Goal: Information Seeking & Learning: Learn about a topic

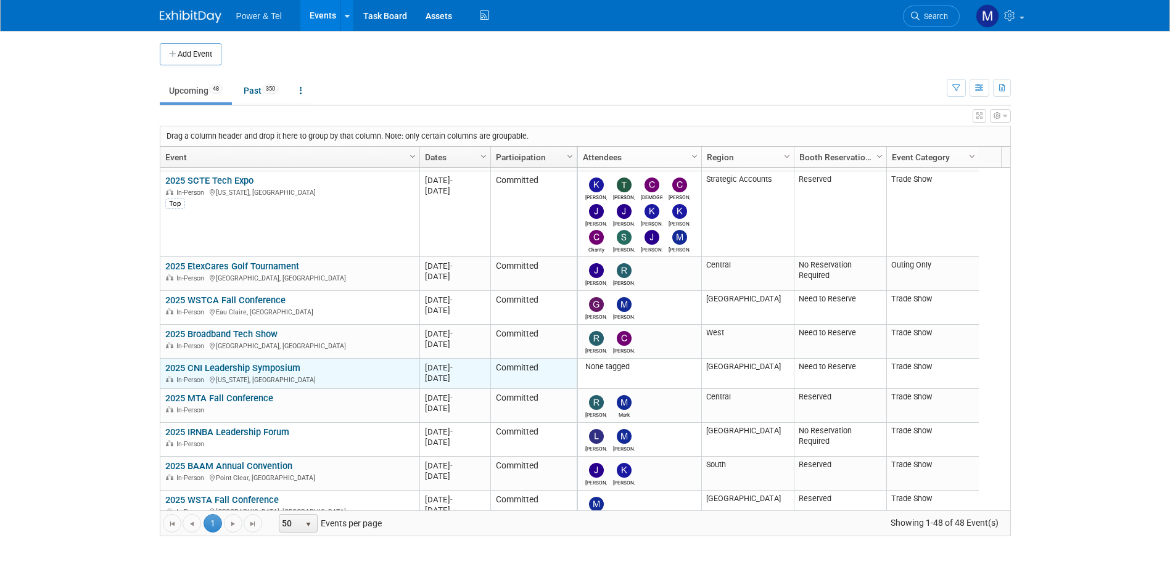
scroll to position [666, 0]
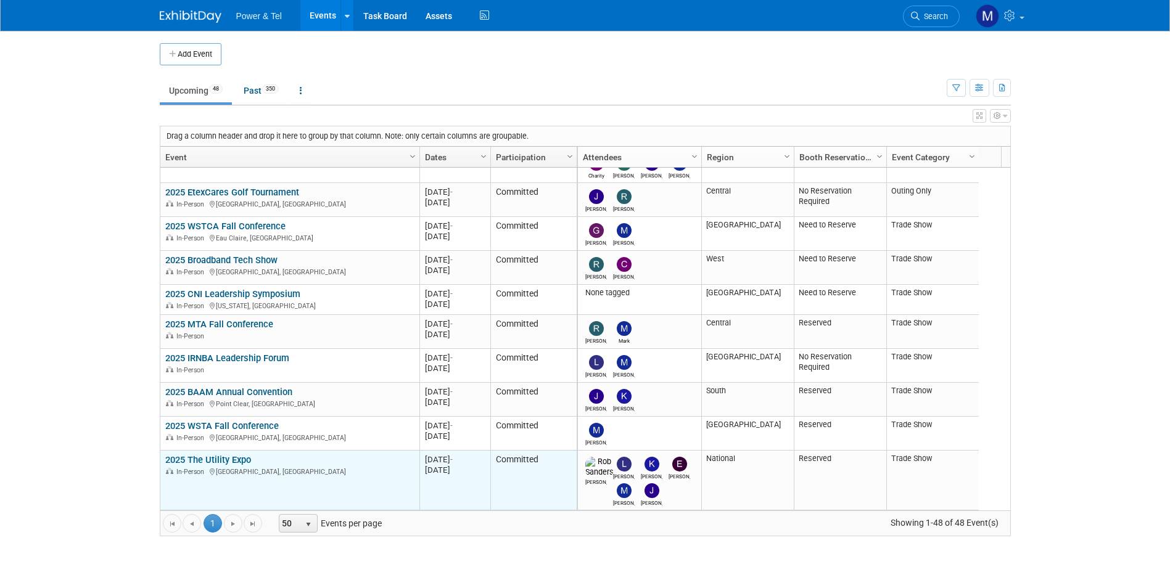
click at [231, 458] on link "2025 The Utility Expo" at bounding box center [208, 459] width 86 height 11
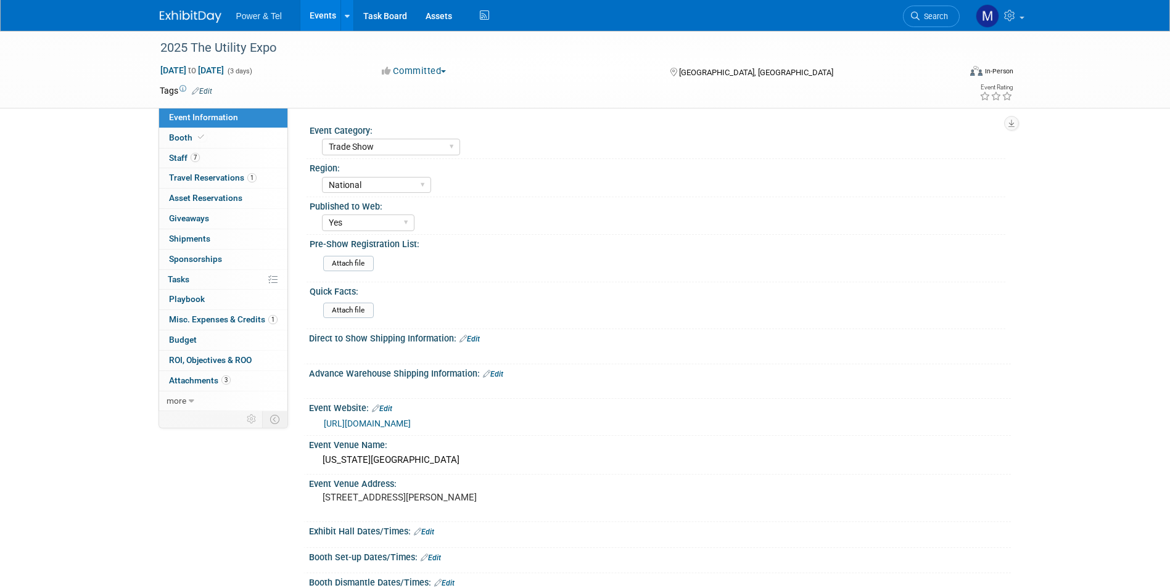
select select "Trade Show"
select select "National"
select select "Yes"
click at [240, 155] on link "7 Staff 7" at bounding box center [223, 159] width 128 height 20
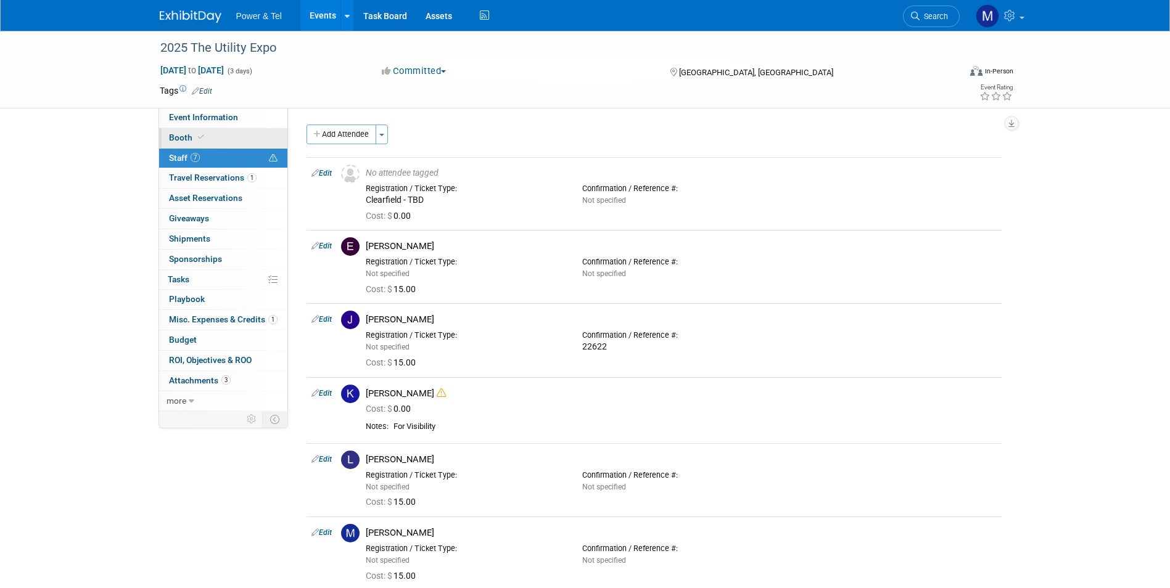
click at [244, 135] on link "Booth" at bounding box center [223, 138] width 128 height 20
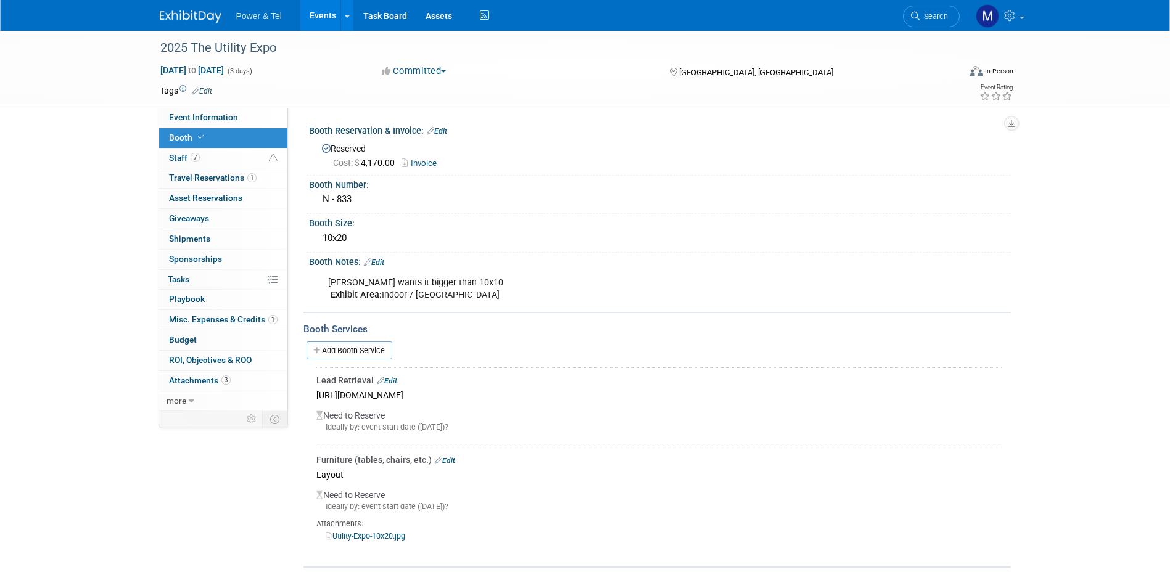
click at [215, 97] on div "Tags Edit" at bounding box center [514, 91] width 709 height 17
click at [228, 115] on span "Event Information" at bounding box center [203, 117] width 69 height 10
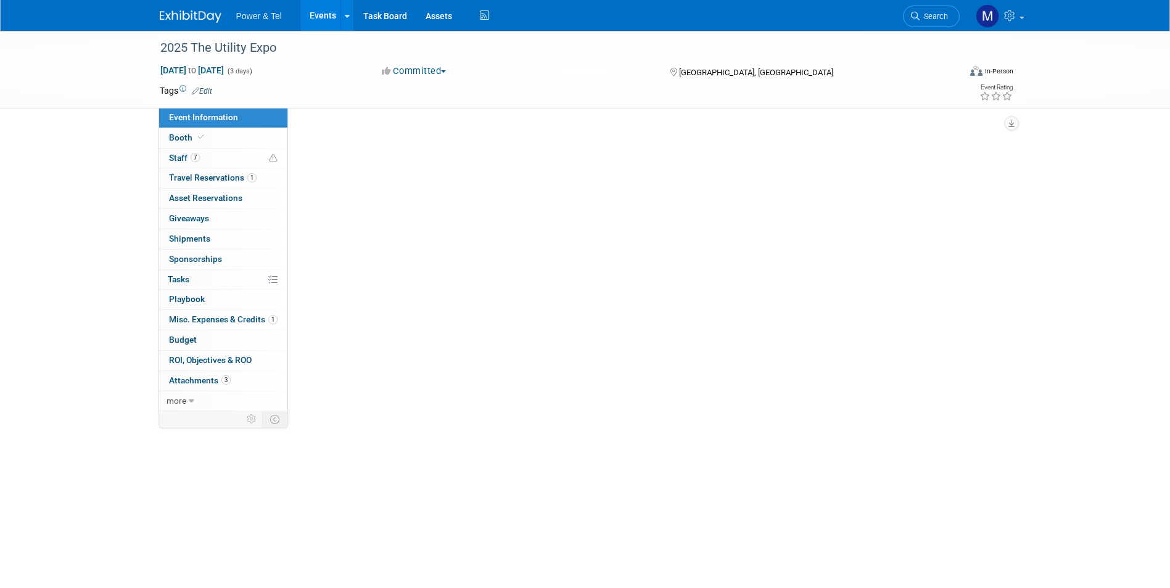
select select "Trade Show"
select select "National"
select select "Yes"
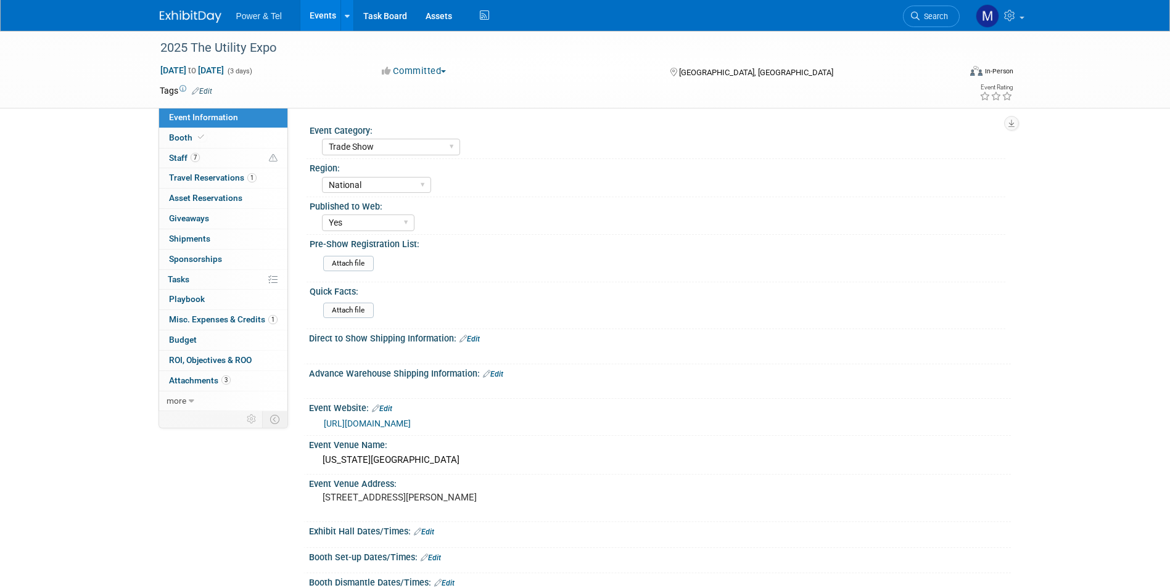
click at [411, 422] on link "[URL][DOMAIN_NAME]" at bounding box center [367, 424] width 87 height 10
click at [213, 25] on div "Power & Tel Events Add Event Bulk Upload Events Shareable Event Boards Recently…" at bounding box center [585, 15] width 851 height 31
click at [174, 12] on img at bounding box center [191, 16] width 62 height 12
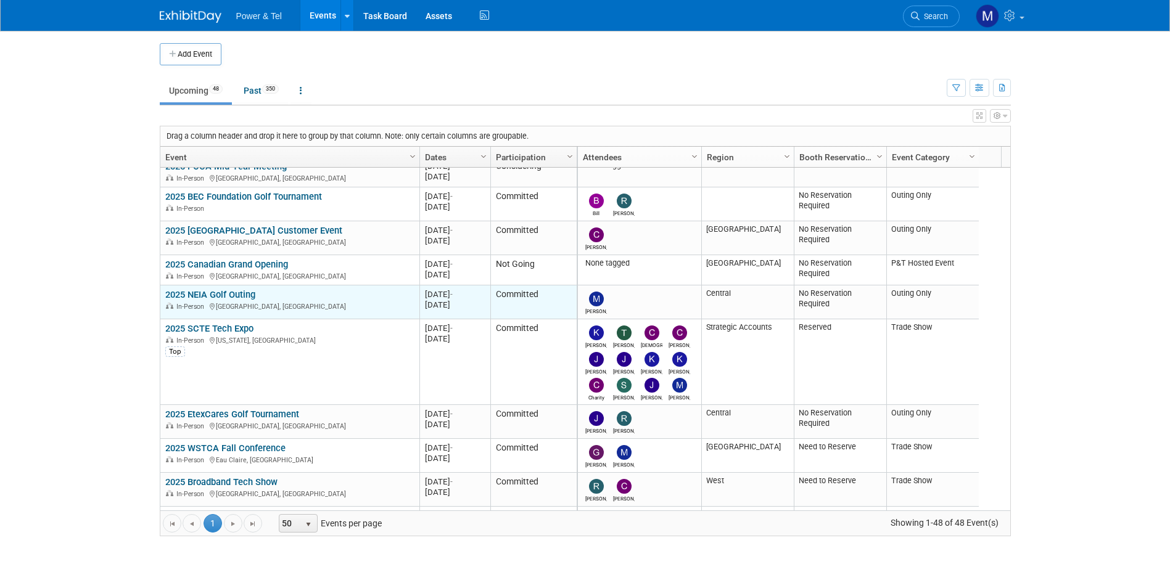
scroll to position [222, 0]
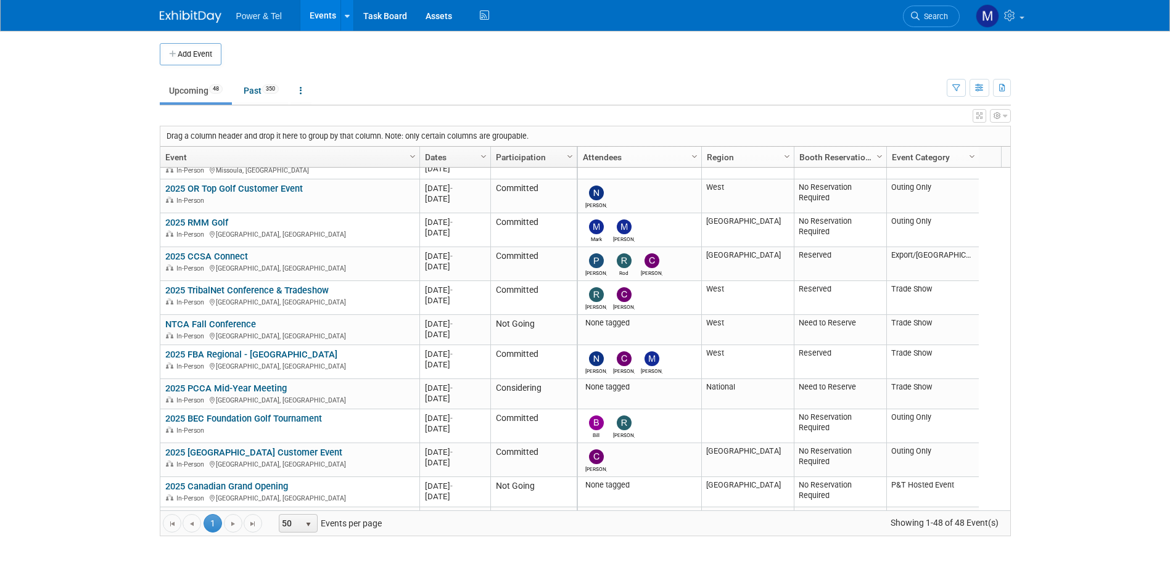
click at [941, 5] on li "Search" at bounding box center [931, 15] width 57 height 30
click at [941, 15] on span "Search" at bounding box center [933, 16] width 28 height 9
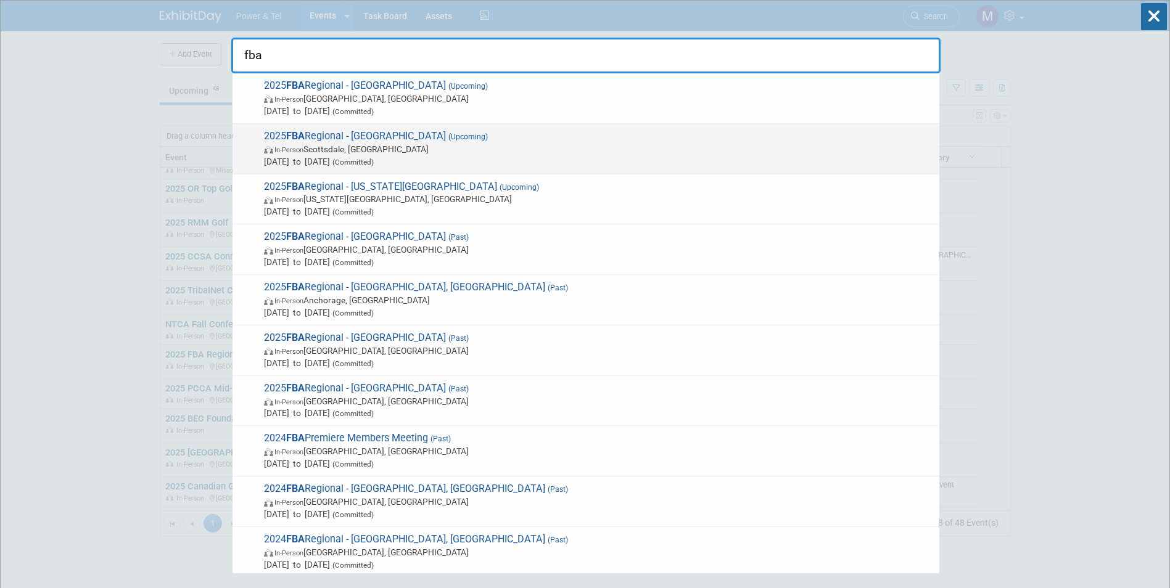
type input "fba"
click at [562, 147] on span "In-Person Scottsdale, AZ" at bounding box center [598, 149] width 669 height 12
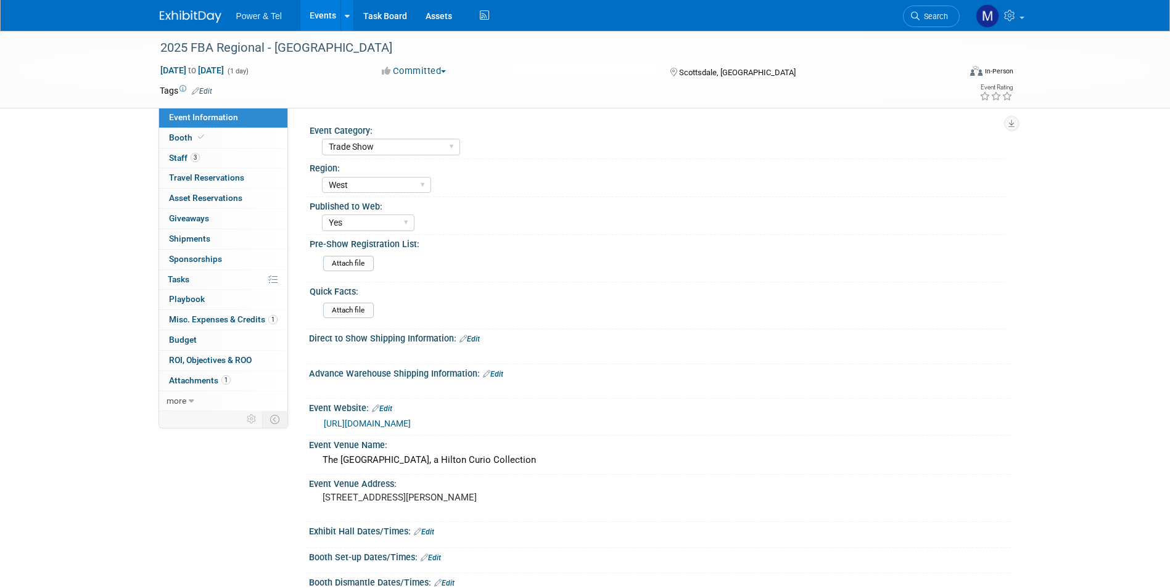
select select "Trade Show"
select select "West"
select select "Yes"
click at [243, 143] on link "Booth" at bounding box center [223, 138] width 128 height 20
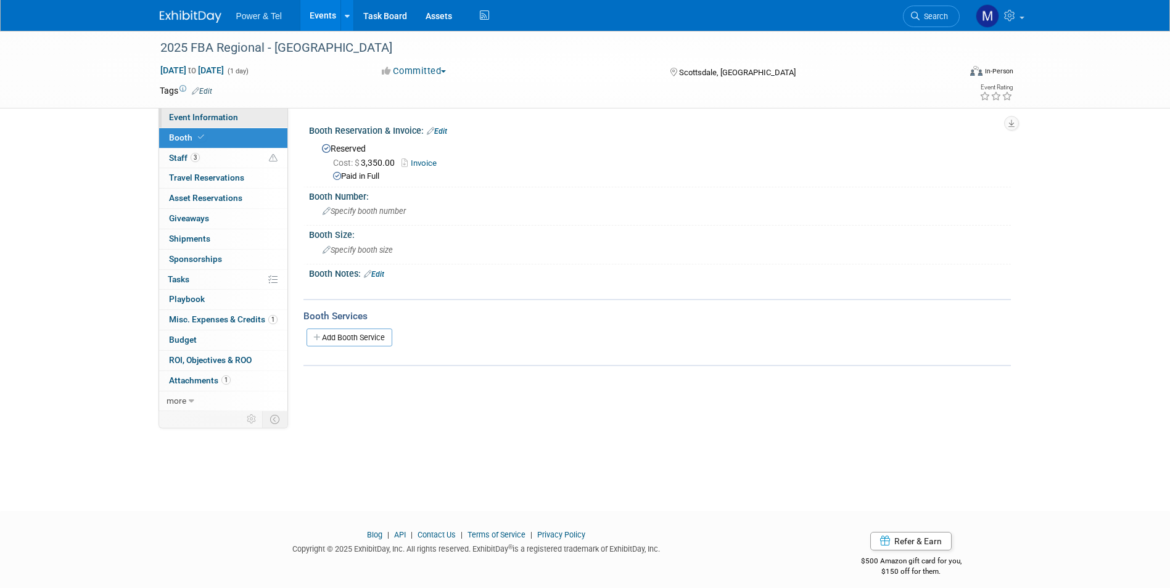
click at [254, 126] on link "Event Information" at bounding box center [223, 118] width 128 height 20
select select "Trade Show"
select select "West"
select select "Yes"
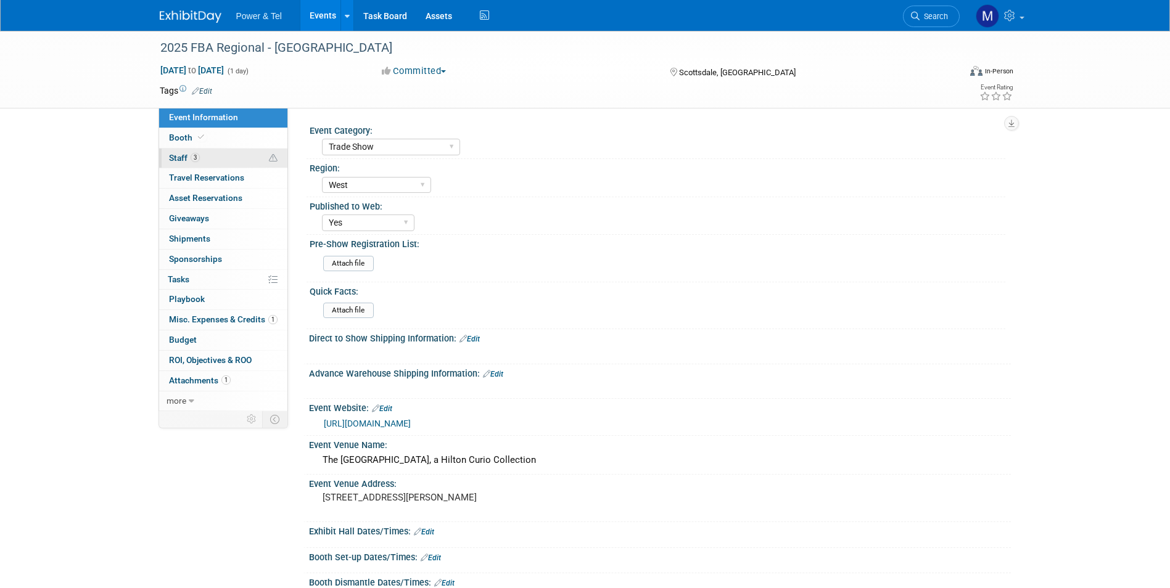
click at [220, 154] on link "3 Staff 3" at bounding box center [223, 159] width 128 height 20
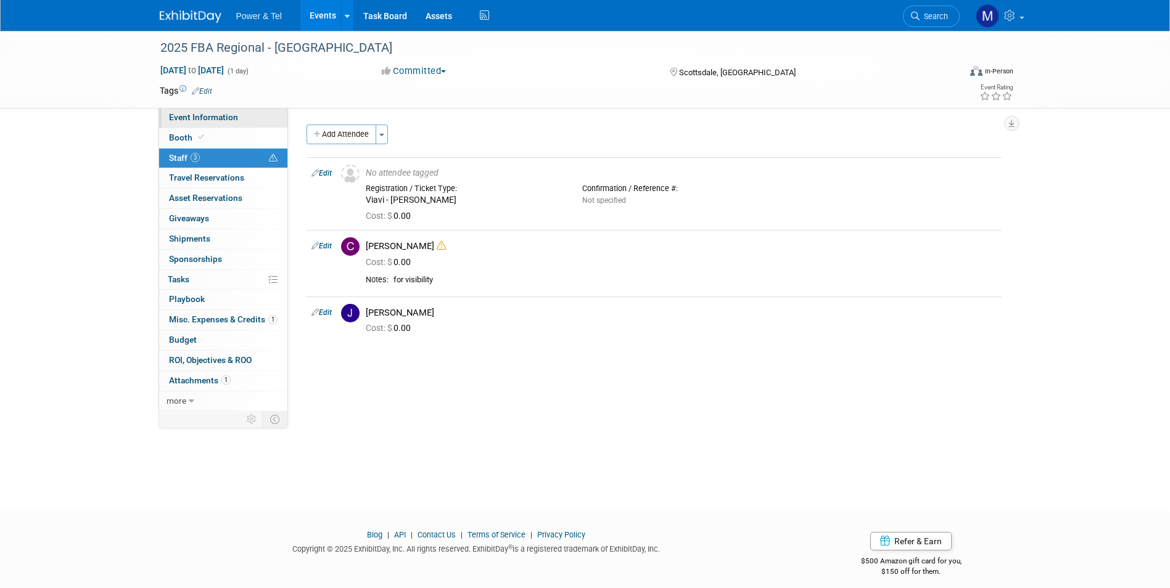
click at [230, 115] on span "Event Information" at bounding box center [203, 117] width 69 height 10
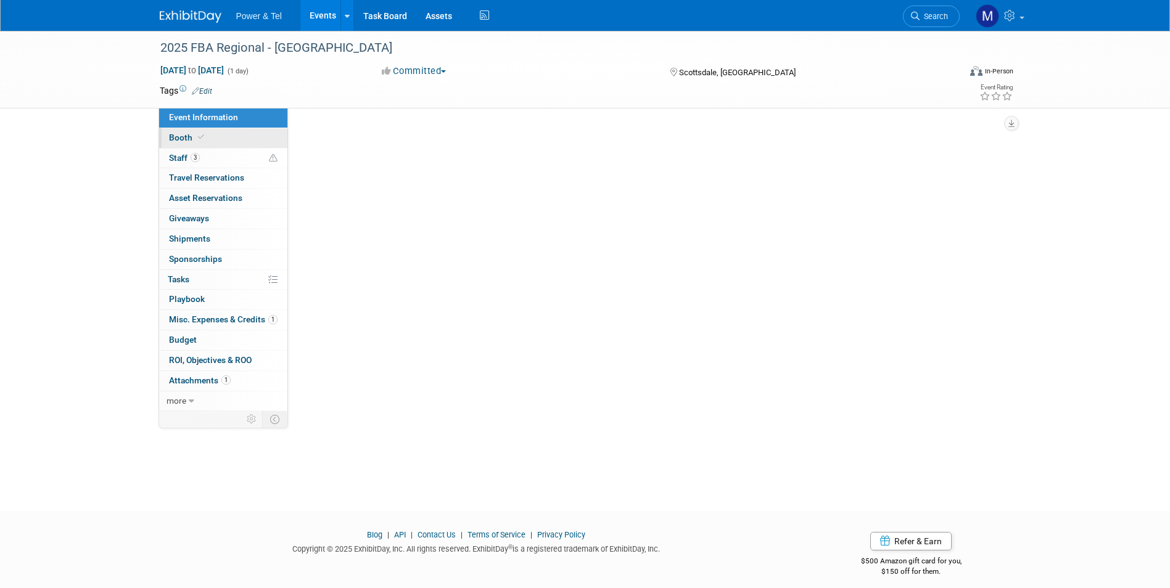
select select "Trade Show"
select select "West"
select select "Yes"
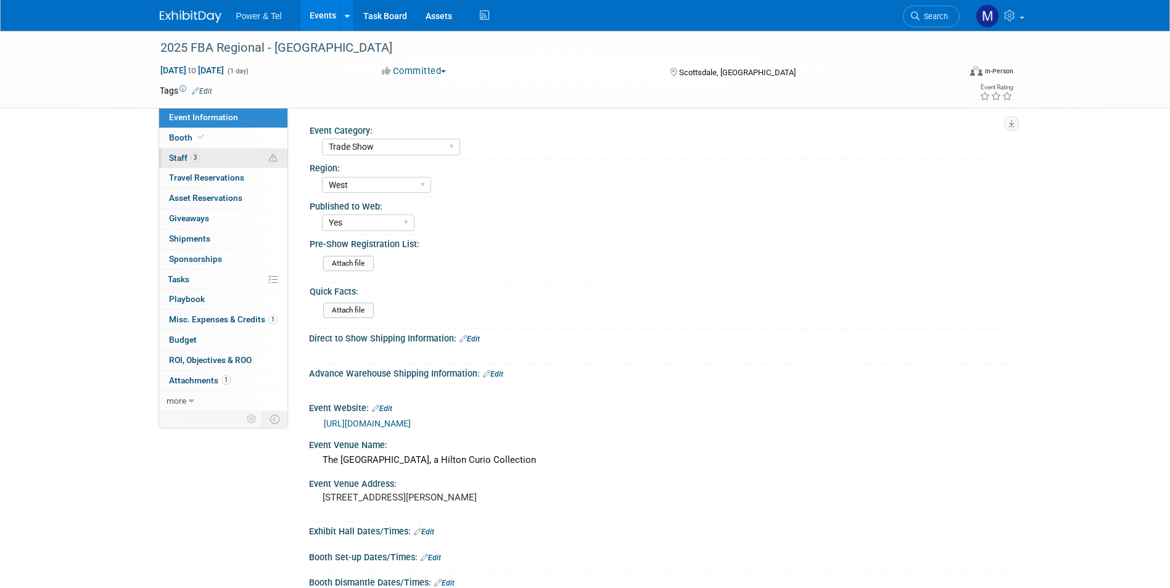
click at [242, 159] on link "3 Staff 3" at bounding box center [223, 159] width 128 height 20
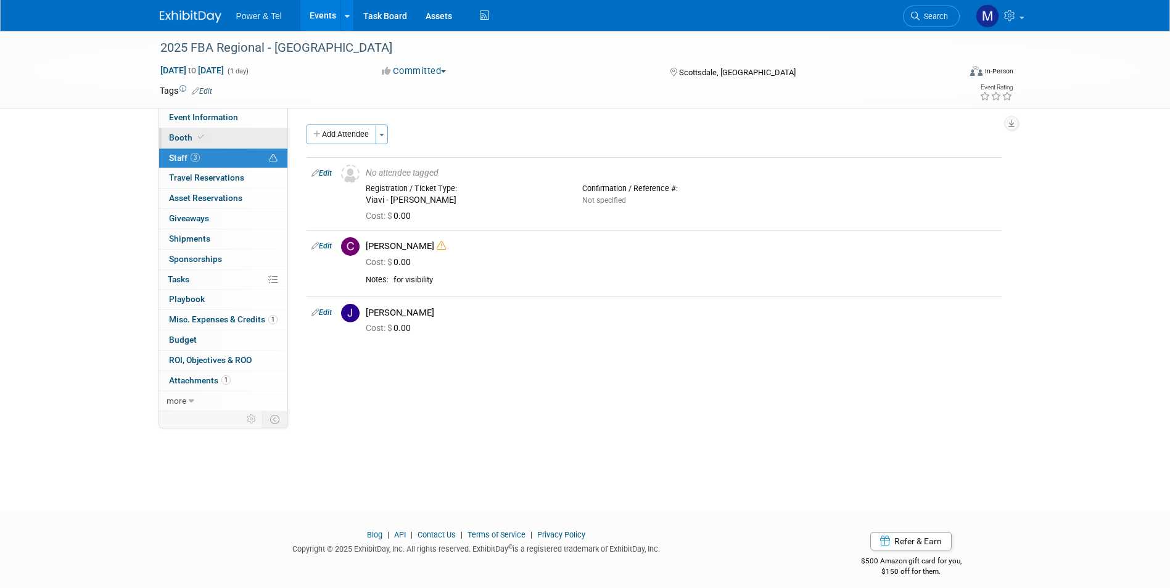
click at [237, 128] on link "Booth" at bounding box center [223, 138] width 128 height 20
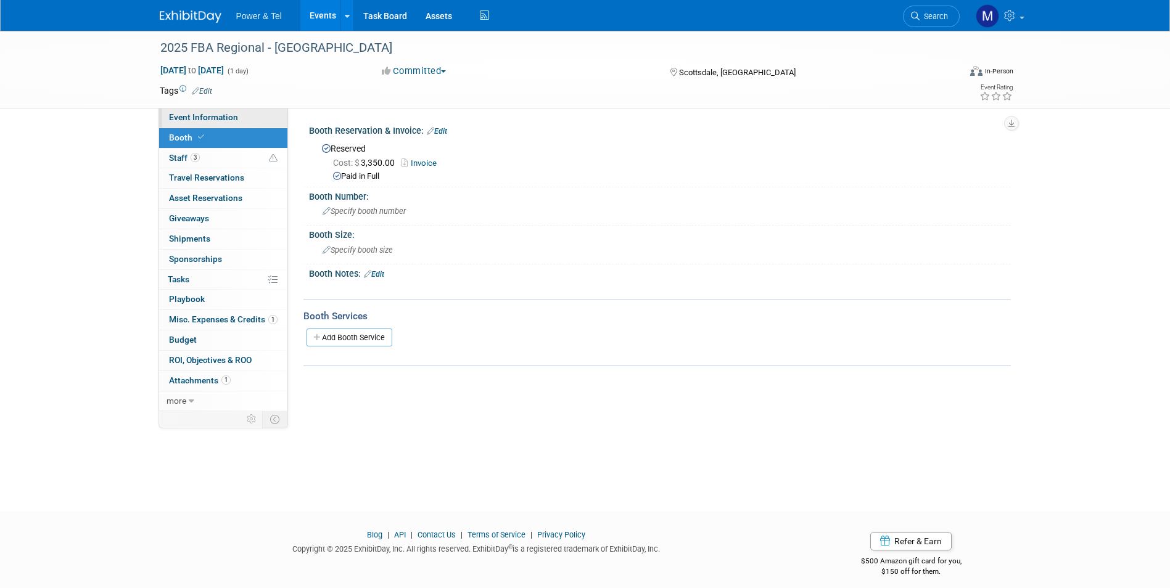
click at [249, 114] on link "Event Information" at bounding box center [223, 118] width 128 height 20
select select "Trade Show"
select select "West"
select select "Yes"
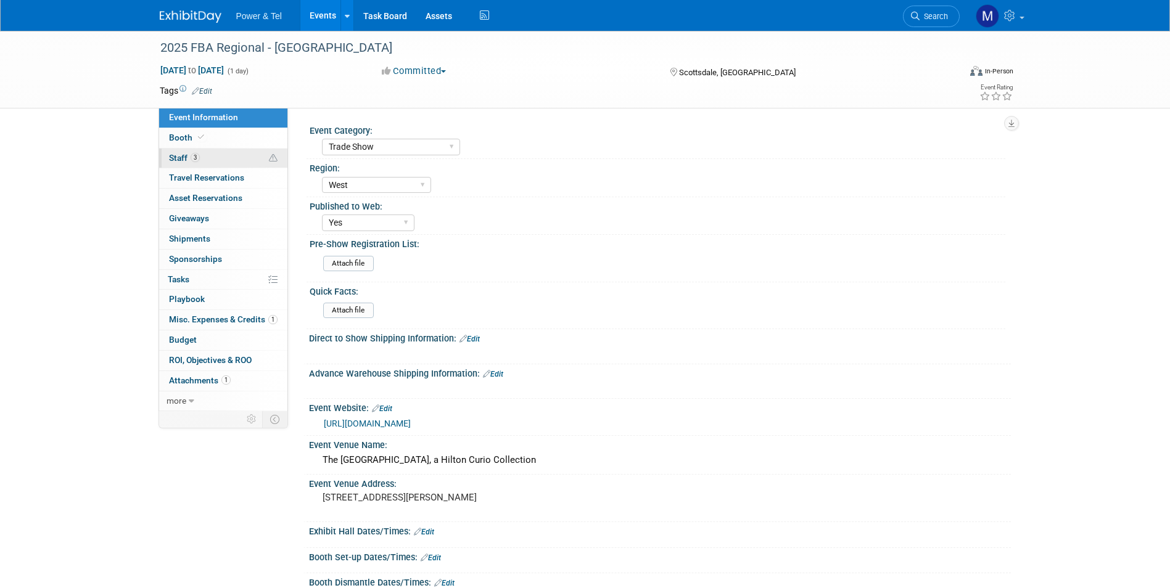
click at [185, 165] on link "3 Staff 3" at bounding box center [223, 159] width 128 height 20
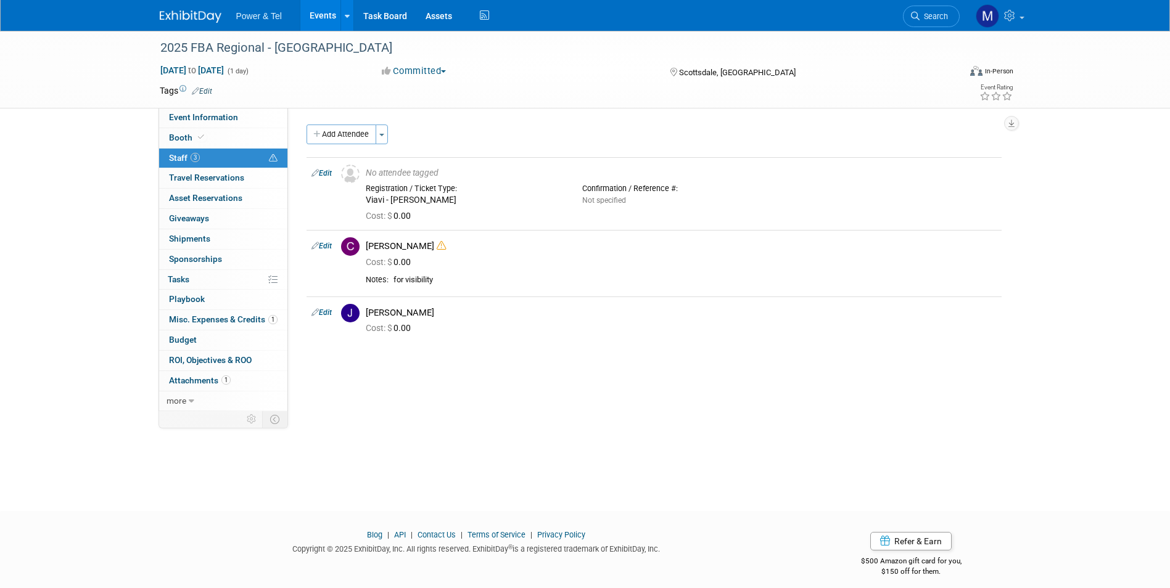
click at [249, 9] on li "Power & Tel" at bounding box center [268, 11] width 64 height 18
click at [184, 12] on img at bounding box center [191, 16] width 62 height 12
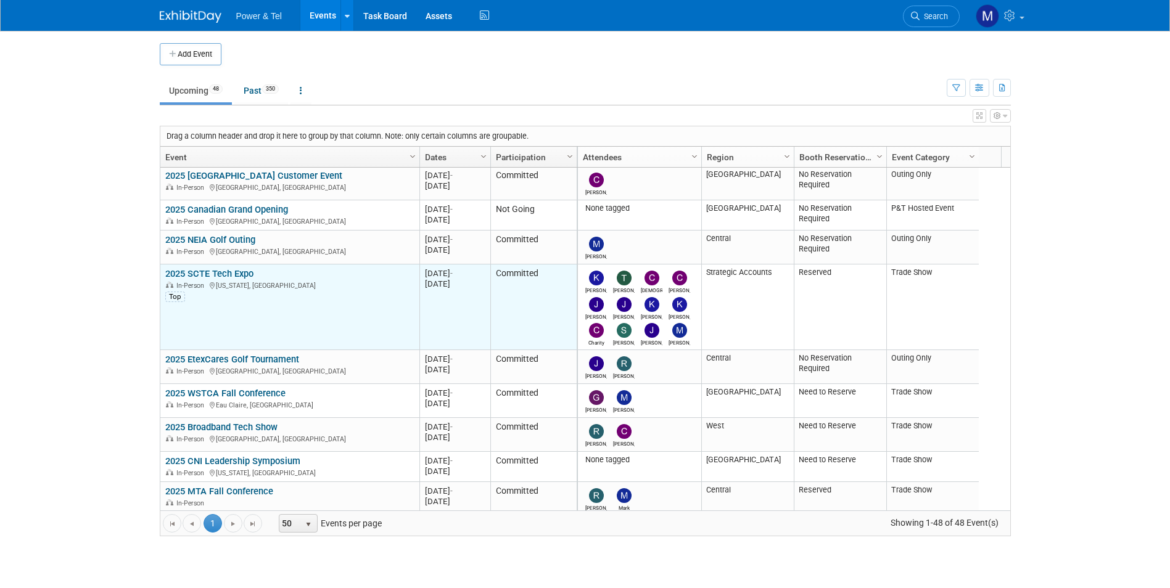
click at [234, 274] on link "2025 SCTE Tech Expo" at bounding box center [209, 273] width 88 height 11
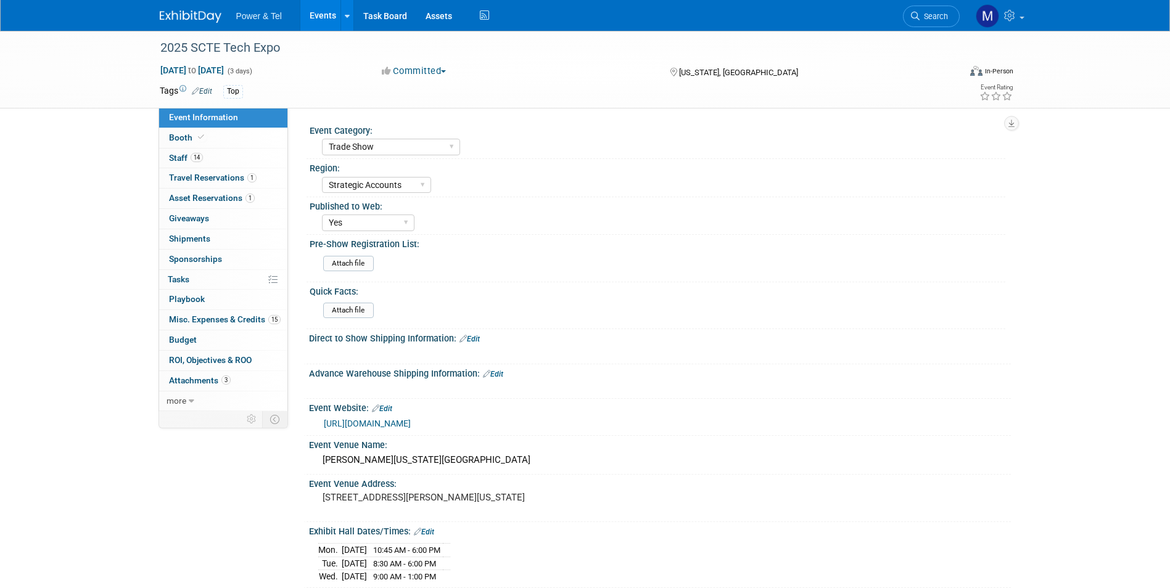
select select "Trade Show"
select select "Strategic Accounts"
select select "Yes"
click at [245, 165] on link "14 Staff 14" at bounding box center [223, 159] width 128 height 20
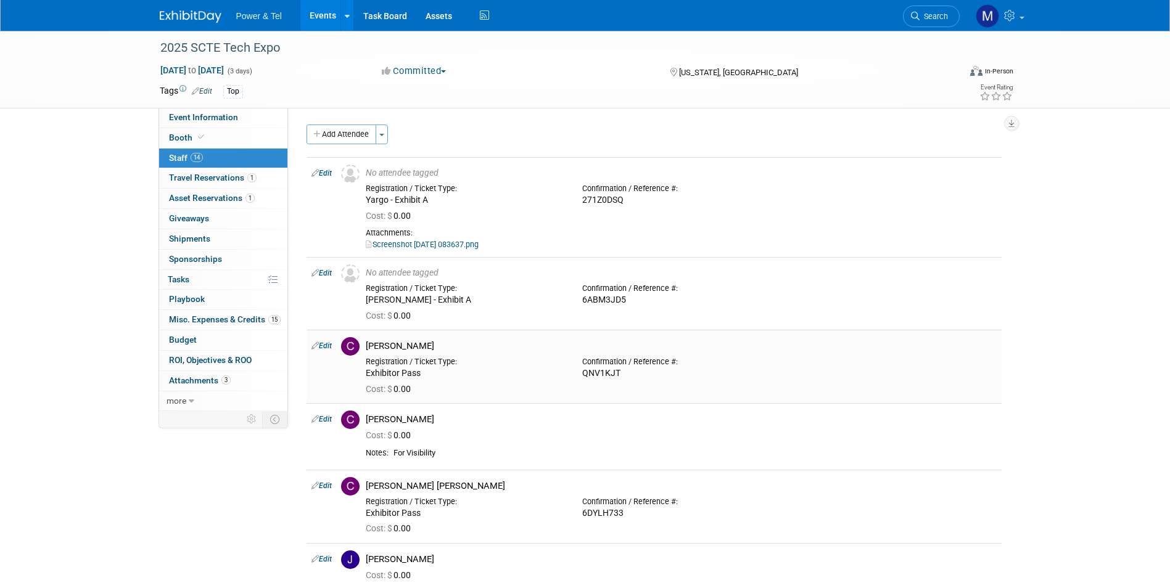
scroll to position [62, 0]
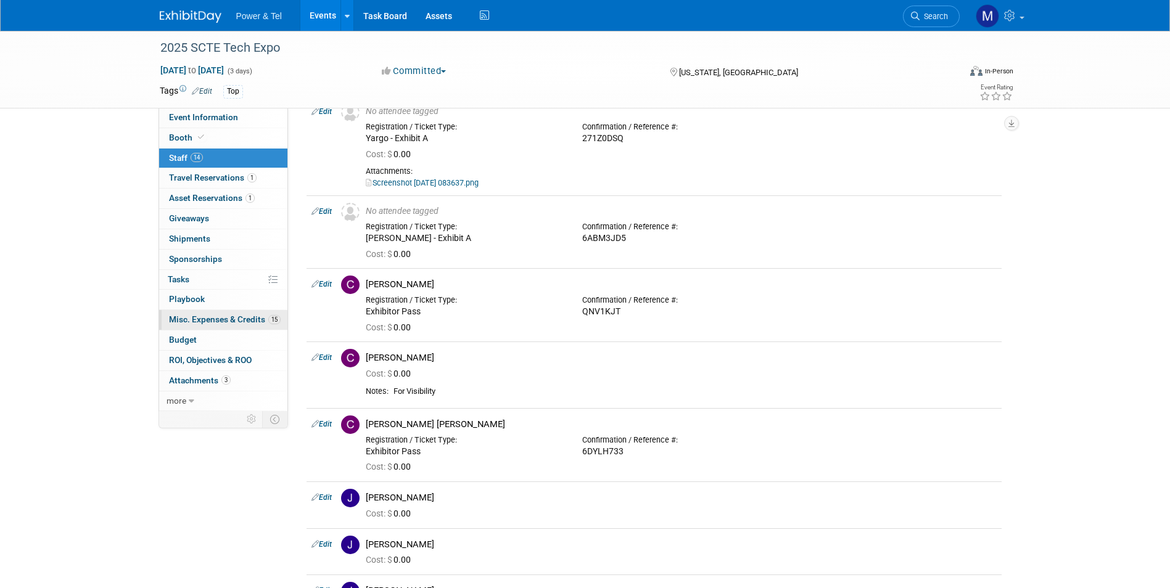
click at [258, 318] on span "Misc. Expenses & Credits 15" at bounding box center [225, 319] width 112 height 10
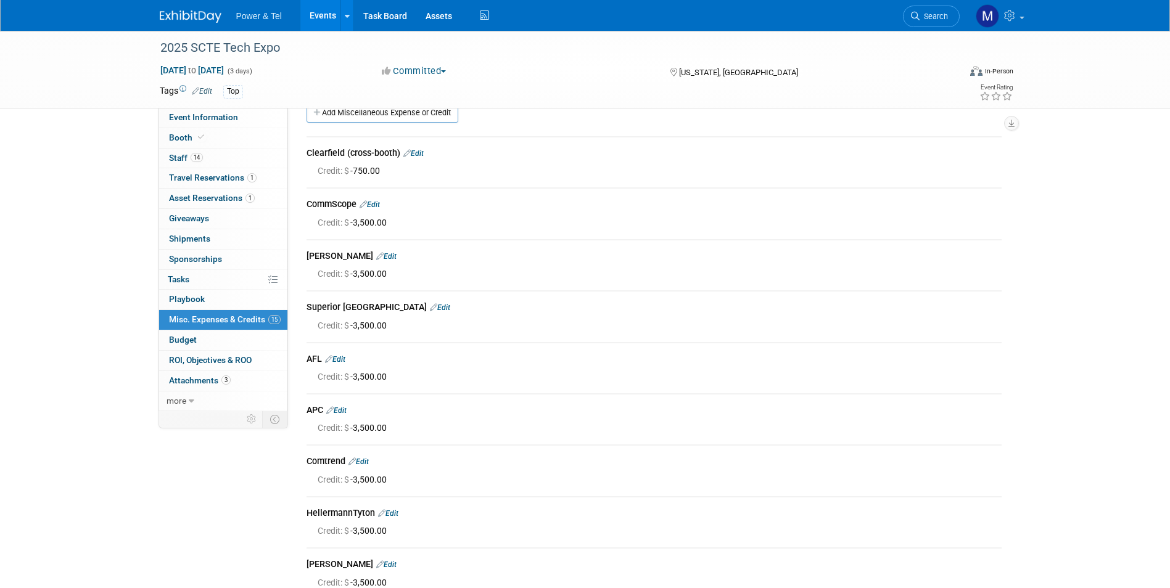
scroll to position [0, 0]
